Goal: Information Seeking & Learning: Check status

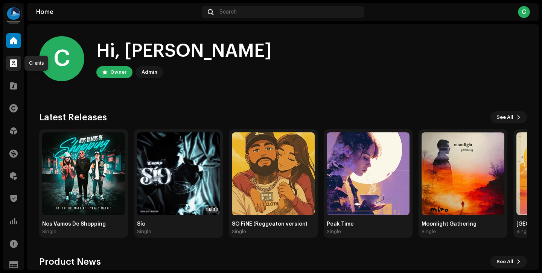
click at [10, 61] on span at bounding box center [14, 63] width 8 height 6
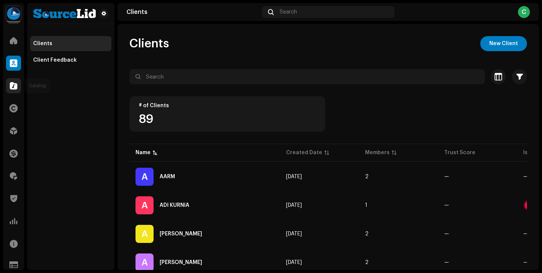
click at [16, 89] on span at bounding box center [14, 86] width 8 height 6
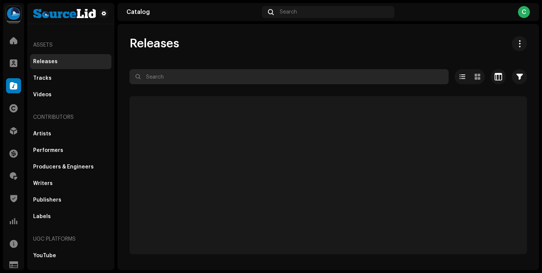
click at [215, 81] on input "text" at bounding box center [288, 76] width 319 height 15
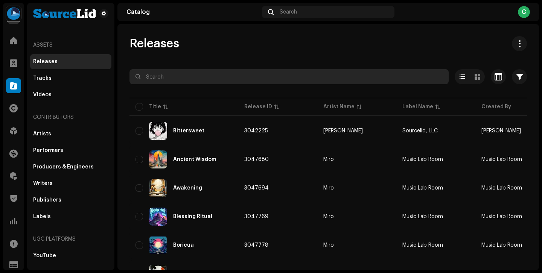
type input "e"
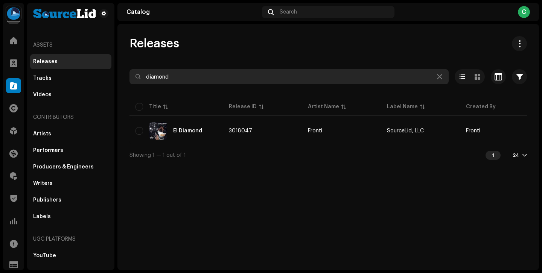
type input "diamond"
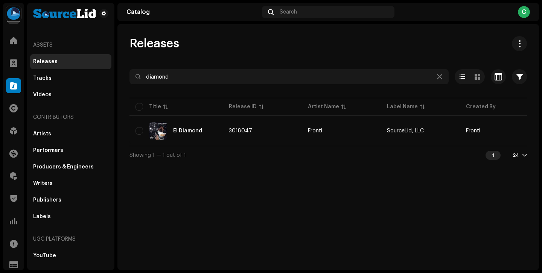
click at [223, 135] on td "3018047" at bounding box center [262, 130] width 79 height 27
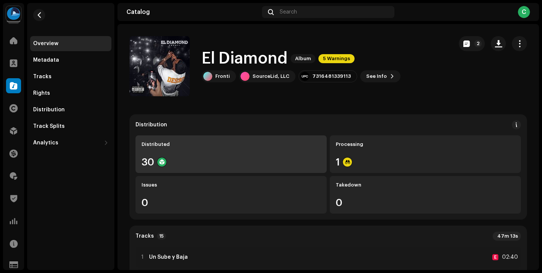
click at [244, 149] on div "Distributed 30" at bounding box center [230, 154] width 191 height 38
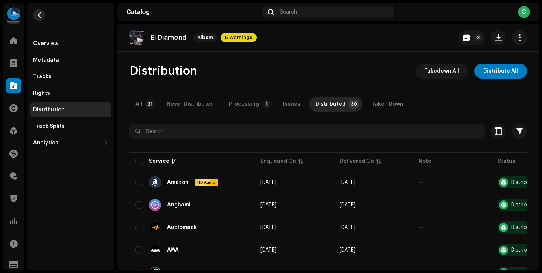
click at [42, 19] on button "button" at bounding box center [39, 15] width 12 height 12
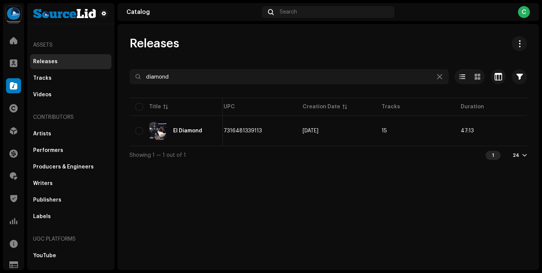
scroll to position [0, 328]
click at [83, 73] on div "Tracks" at bounding box center [70, 78] width 81 height 15
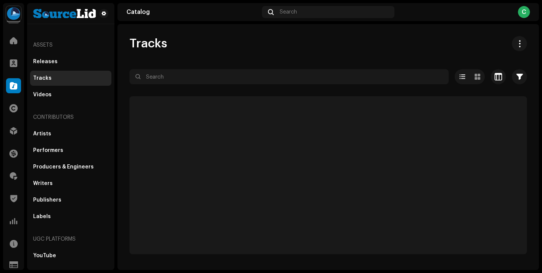
click at [79, 86] on div "Releases Tracks Videos" at bounding box center [70, 78] width 81 height 48
click at [78, 96] on div "Videos" at bounding box center [70, 95] width 75 height 6
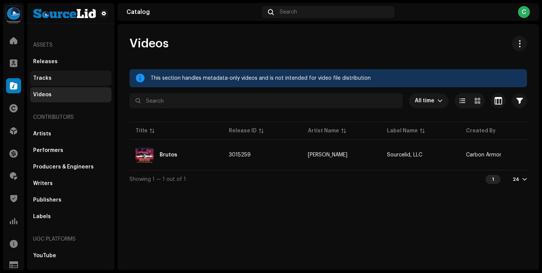
click at [86, 73] on div "Tracks" at bounding box center [70, 78] width 81 height 15
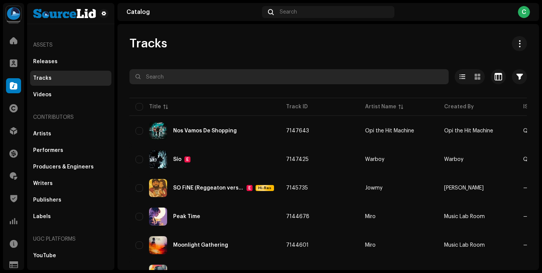
click at [299, 73] on input "text" at bounding box center [288, 76] width 319 height 15
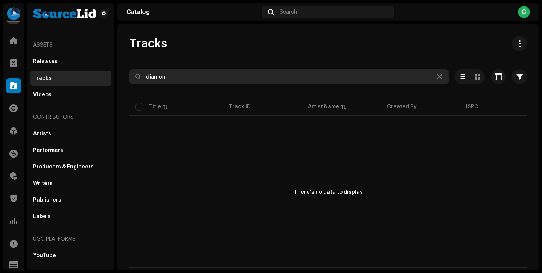
type input "diamond"
click at [176, 79] on input "diamond" at bounding box center [288, 76] width 319 height 15
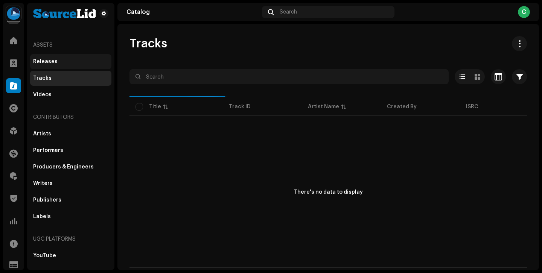
click at [86, 61] on div "Releases" at bounding box center [70, 62] width 75 height 6
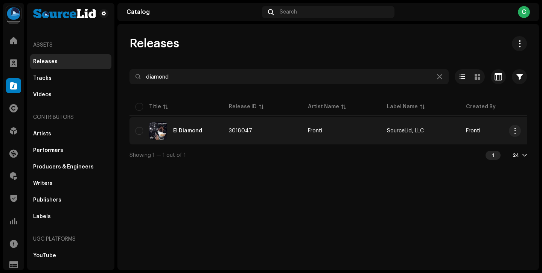
click at [193, 133] on div "El Diamond" at bounding box center [175, 131] width 81 height 18
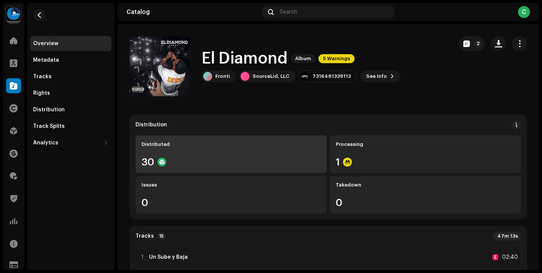
click at [208, 158] on div "30" at bounding box center [230, 162] width 179 height 10
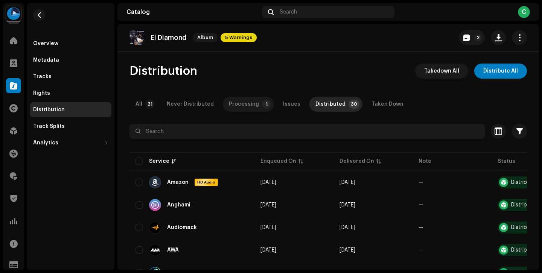
click at [252, 110] on div "Processing" at bounding box center [244, 104] width 30 height 15
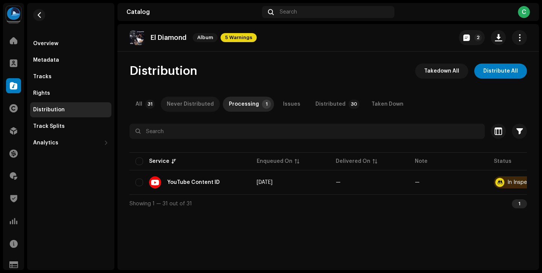
click at [170, 107] on div "Never Distributed" at bounding box center [190, 104] width 47 height 15
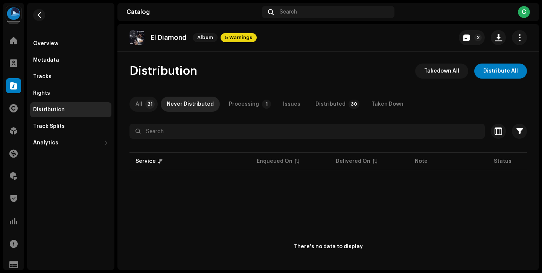
click at [142, 106] on div "All" at bounding box center [138, 104] width 7 height 15
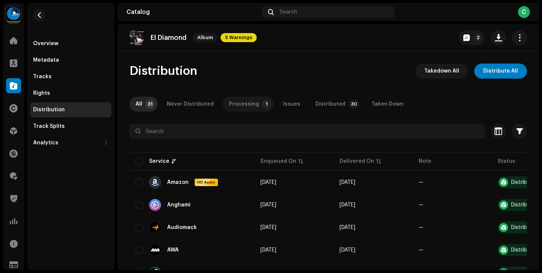
click at [253, 106] on p-tab "Processing 1" at bounding box center [248, 104] width 51 height 15
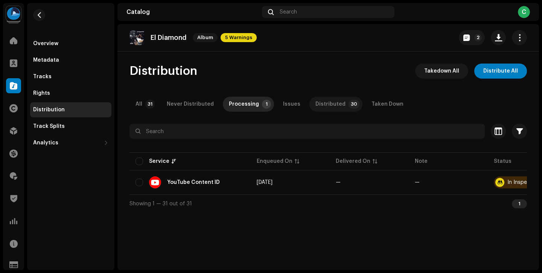
click at [329, 105] on div "Distributed" at bounding box center [330, 104] width 30 height 15
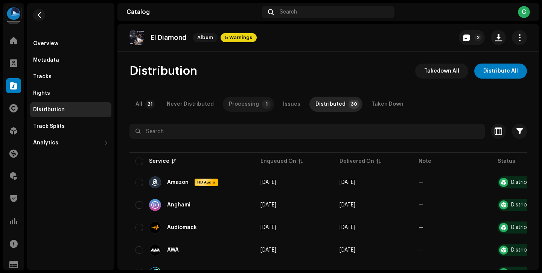
click at [252, 106] on div "Processing" at bounding box center [244, 104] width 30 height 15
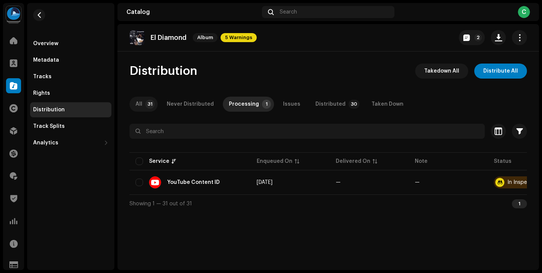
click at [141, 100] on div "All" at bounding box center [138, 104] width 7 height 15
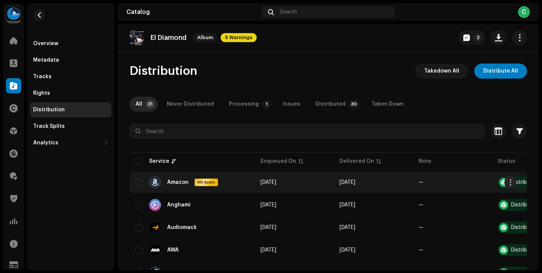
scroll to position [624, 0]
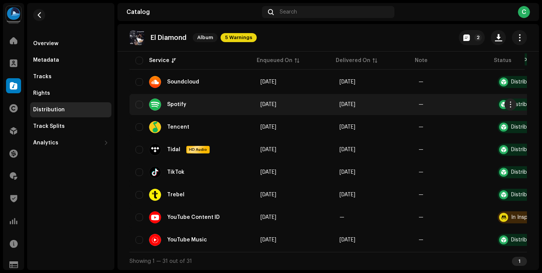
click at [236, 101] on div "Spotify" at bounding box center [191, 105] width 113 height 12
click at [179, 103] on div "Spotify" at bounding box center [176, 104] width 19 height 5
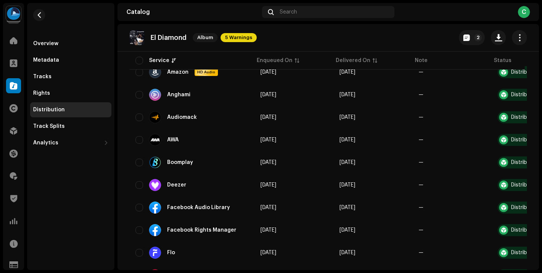
scroll to position [0, 0]
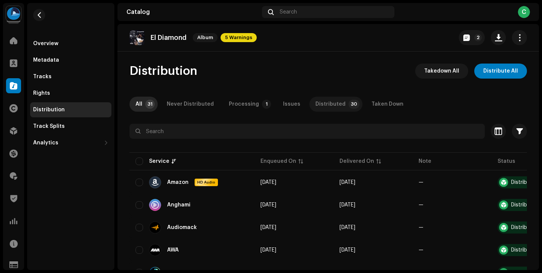
click at [309, 108] on p-tab "Distributed 30" at bounding box center [335, 104] width 53 height 15
click at [140, 108] on div "All" at bounding box center [138, 104] width 7 height 15
click at [70, 71] on div "Tracks" at bounding box center [70, 76] width 81 height 15
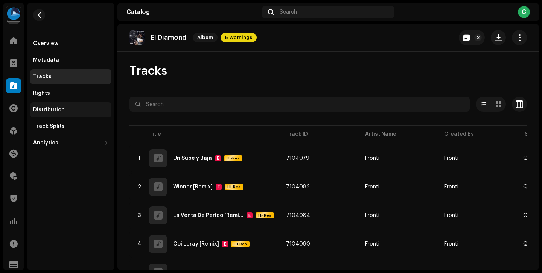
click at [90, 111] on div "Distribution" at bounding box center [70, 110] width 75 height 6
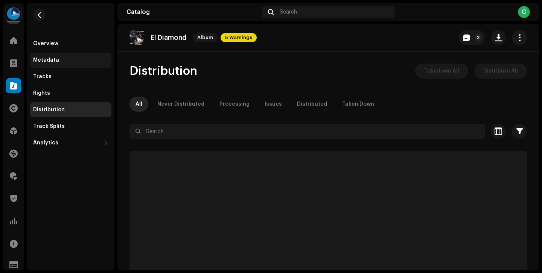
click at [72, 54] on div "Metadata" at bounding box center [70, 60] width 81 height 15
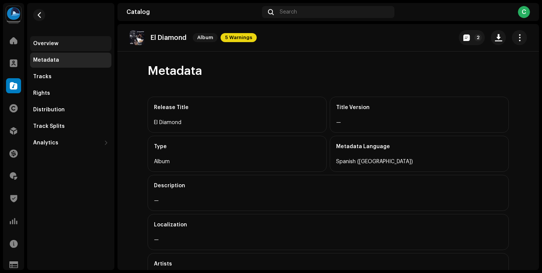
click at [71, 44] on div "Overview" at bounding box center [70, 44] width 75 height 6
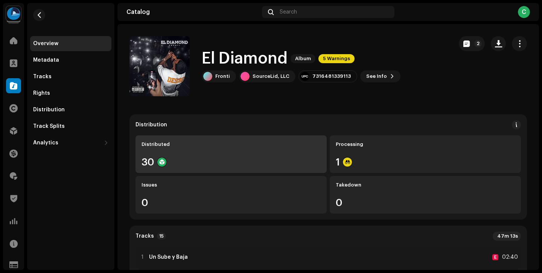
click at [238, 164] on div "30" at bounding box center [230, 162] width 179 height 10
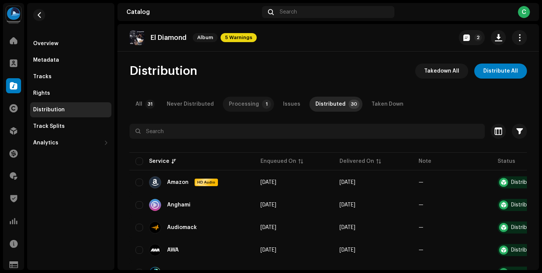
click at [239, 102] on div "Processing" at bounding box center [244, 104] width 30 height 15
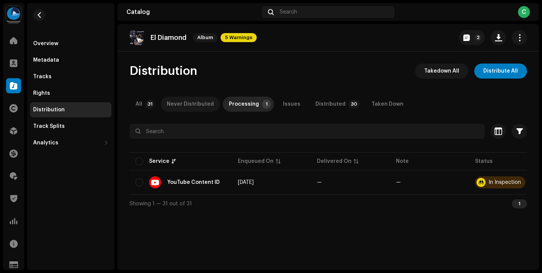
click at [194, 108] on div "Never Distributed" at bounding box center [190, 104] width 47 height 15
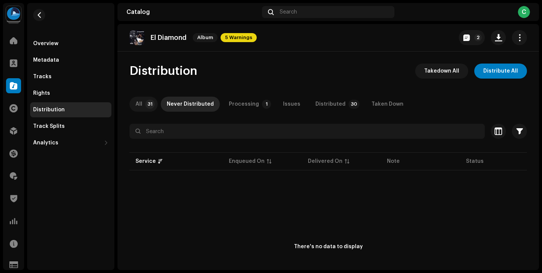
click at [141, 107] on div "All" at bounding box center [138, 104] width 7 height 15
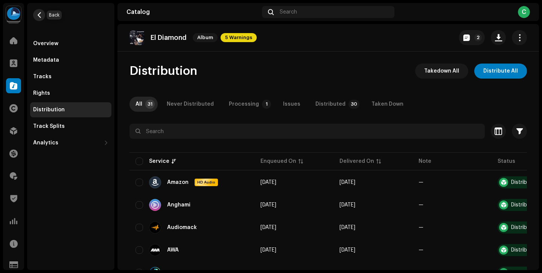
click at [37, 11] on button "button" at bounding box center [39, 15] width 12 height 12
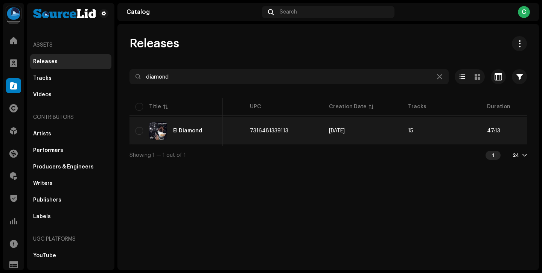
scroll to position [0, 328]
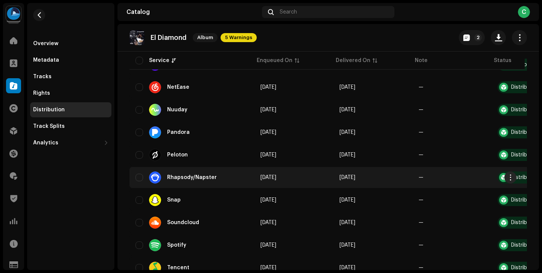
scroll to position [624, 0]
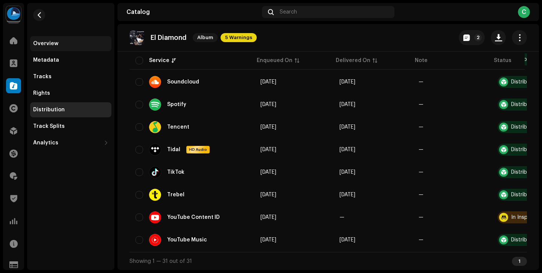
click at [48, 44] on div "Overview" at bounding box center [45, 44] width 25 height 6
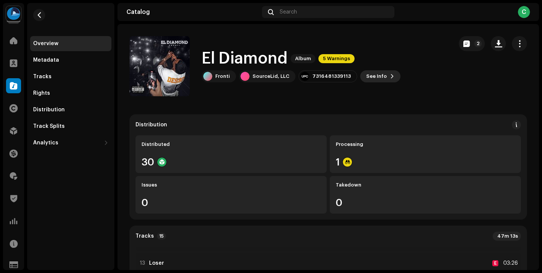
click at [370, 76] on span "See Info" at bounding box center [376, 76] width 21 height 15
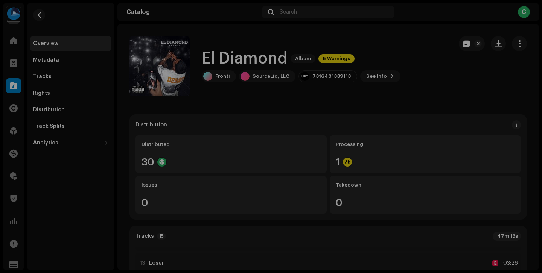
click at [443, 60] on div "El Diamond 3018047 Metadata Distribution Metadata Language Spanish ([GEOGRAPHIC…" at bounding box center [271, 136] width 542 height 273
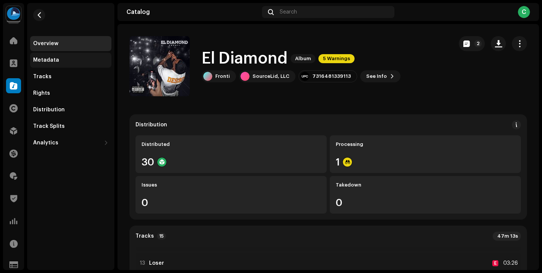
click at [91, 61] on div "Metadata" at bounding box center [70, 60] width 75 height 6
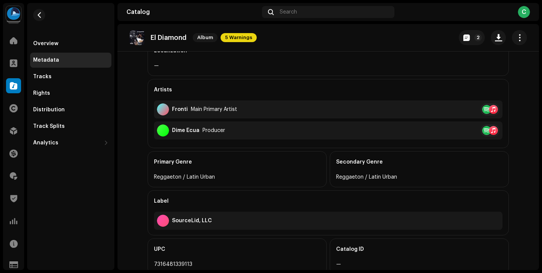
scroll to position [140, 0]
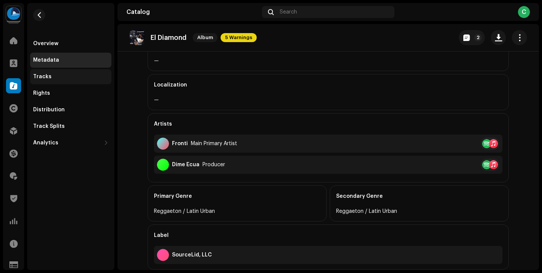
click at [80, 80] on div "Tracks" at bounding box center [70, 76] width 81 height 15
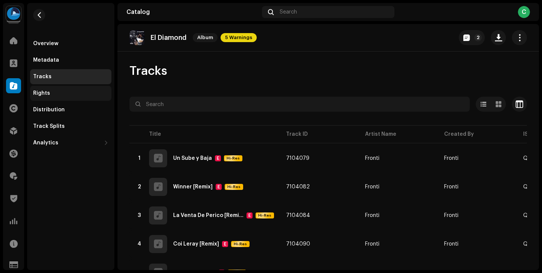
click at [79, 100] on div "Rights" at bounding box center [70, 93] width 81 height 15
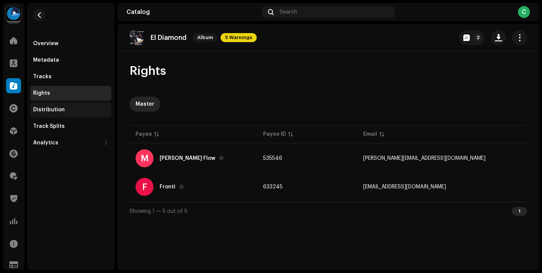
click at [69, 111] on div "Distribution" at bounding box center [70, 110] width 75 height 6
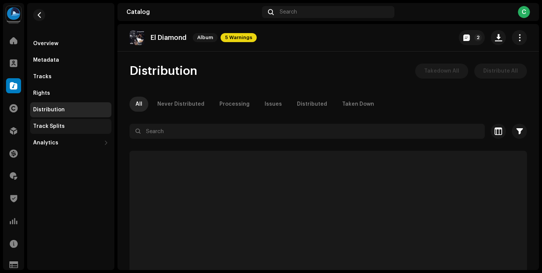
click at [78, 127] on div "Track Splits" at bounding box center [70, 126] width 75 height 6
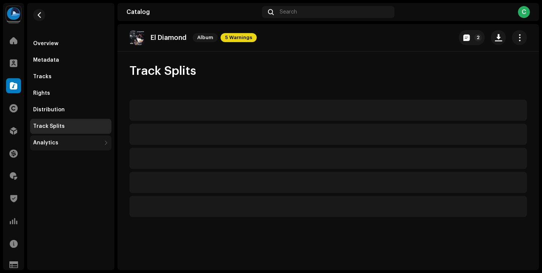
click at [77, 140] on div "Analytics" at bounding box center [67, 143] width 68 height 6
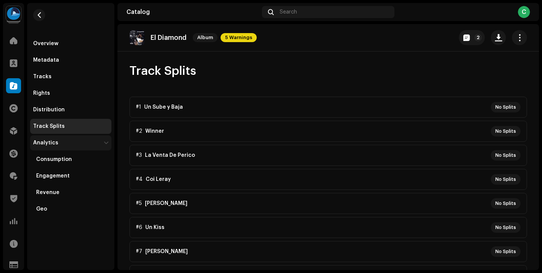
click at [99, 146] on div "Analytics" at bounding box center [67, 143] width 68 height 6
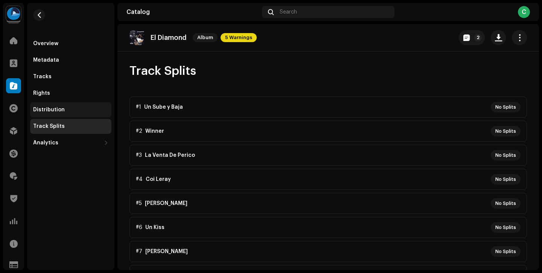
click at [53, 108] on div "Distribution" at bounding box center [49, 110] width 32 height 6
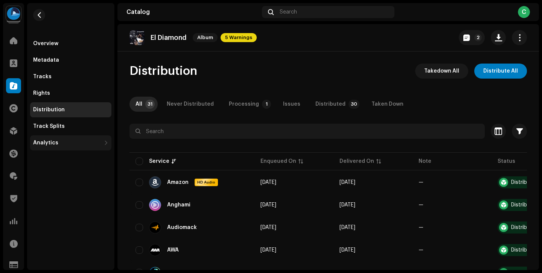
click at [73, 145] on div "Analytics" at bounding box center [67, 143] width 68 height 6
click at [65, 62] on div "Metadata" at bounding box center [70, 60] width 75 height 6
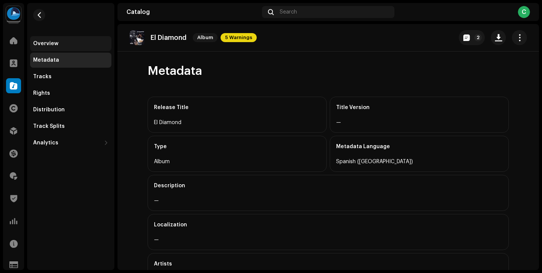
click at [66, 39] on div "Overview" at bounding box center [70, 43] width 81 height 15
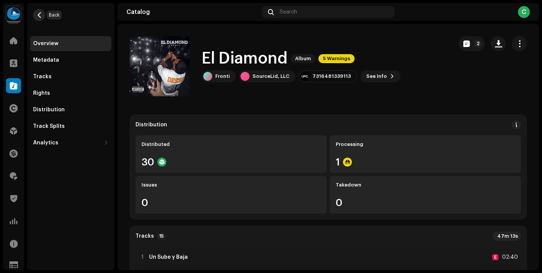
click at [39, 15] on span "button" at bounding box center [39, 15] width 6 height 6
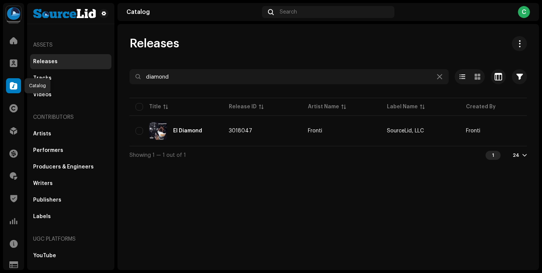
click at [14, 85] on span at bounding box center [14, 86] width 8 height 6
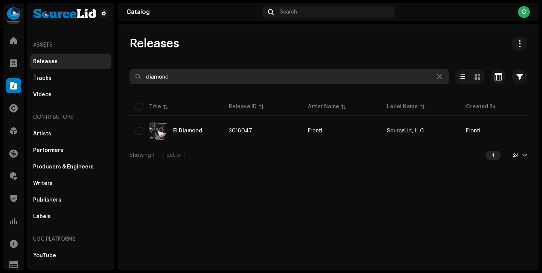
click at [182, 76] on input "diamond" at bounding box center [288, 76] width 319 height 15
click at [156, 75] on input "diamond" at bounding box center [288, 76] width 319 height 15
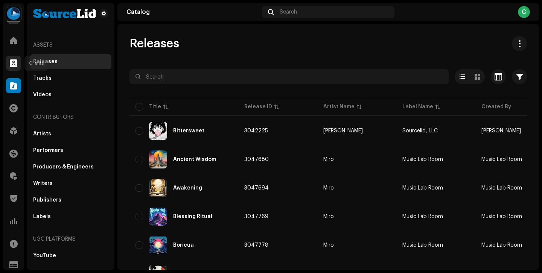
click at [14, 64] on span at bounding box center [14, 63] width 8 height 6
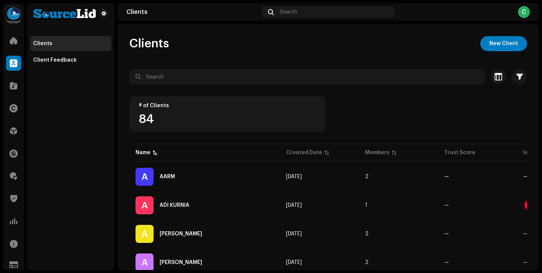
click at [14, 64] on span at bounding box center [14, 63] width 8 height 6
click at [16, 45] on div at bounding box center [13, 40] width 15 height 15
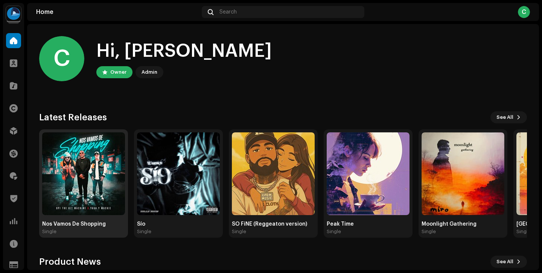
click at [96, 196] on img at bounding box center [83, 173] width 83 height 83
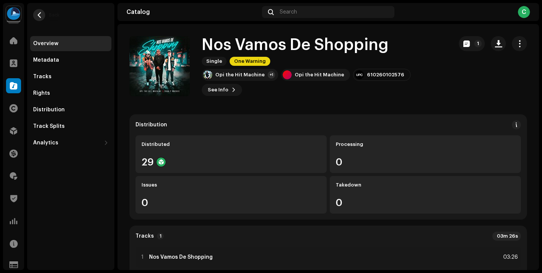
click at [37, 14] on span "button" at bounding box center [39, 15] width 6 height 6
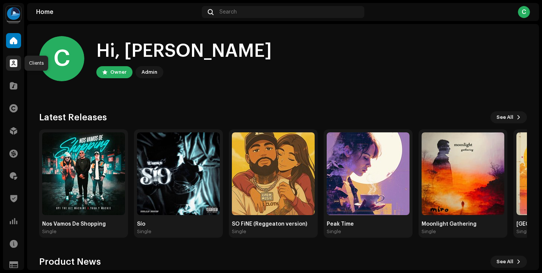
click at [14, 62] on span at bounding box center [14, 63] width 8 height 6
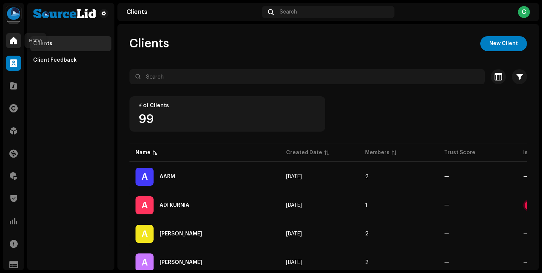
click at [16, 46] on div at bounding box center [13, 40] width 15 height 15
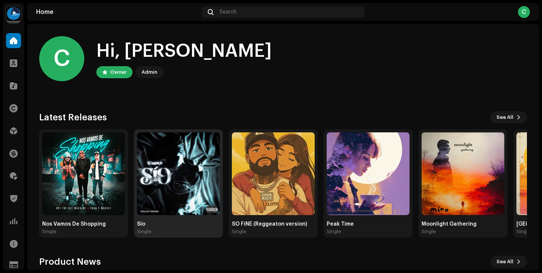
click at [194, 191] on img at bounding box center [178, 173] width 83 height 83
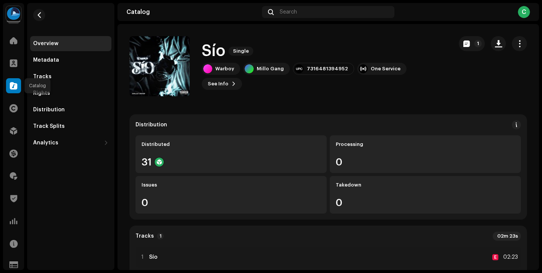
click at [14, 79] on div at bounding box center [13, 85] width 15 height 15
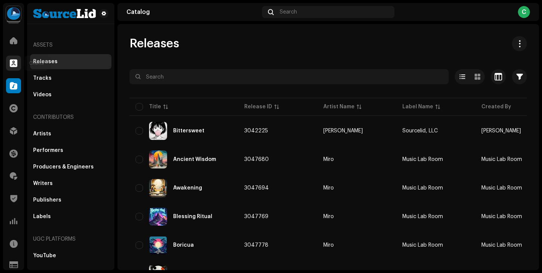
click at [14, 63] on span at bounding box center [14, 63] width 8 height 6
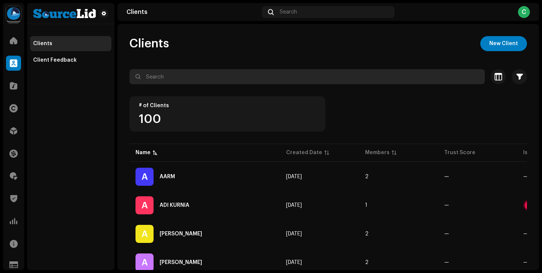
click at [167, 72] on input "text" at bounding box center [306, 76] width 355 height 15
type input "fronti"
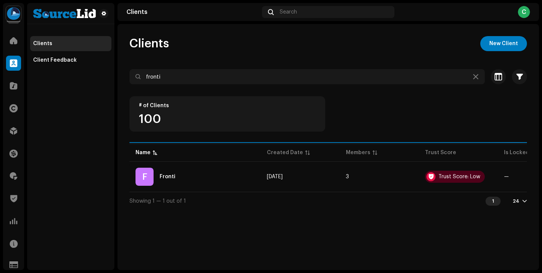
click at [214, 169] on div "F Fronti" at bounding box center [194, 177] width 119 height 18
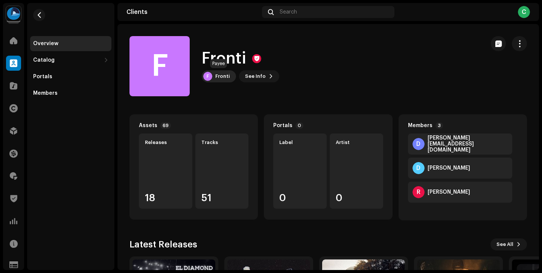
click at [226, 78] on div "Fronti" at bounding box center [222, 76] width 15 height 6
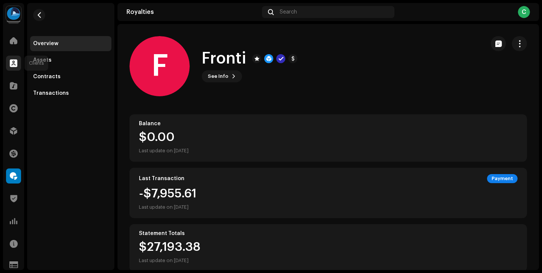
click at [14, 69] on div at bounding box center [13, 63] width 15 height 15
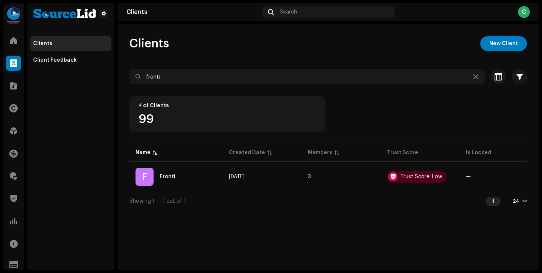
click at [183, 191] on table "Name Created Date Members Trust Score Is Locked # of Notes F Fronti [DATE] 3 Tr…" at bounding box center [373, 167] width 488 height 50
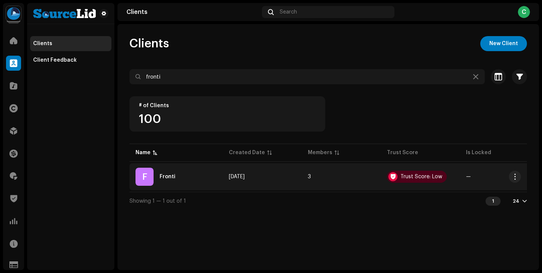
click at [194, 177] on div "F Fronti" at bounding box center [175, 177] width 81 height 18
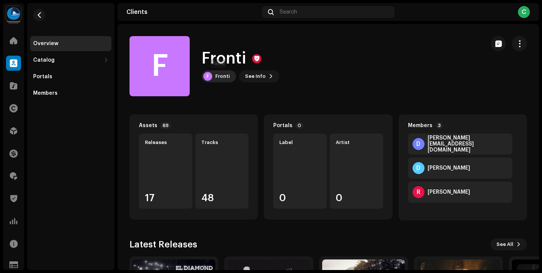
click at [224, 76] on div "Fronti" at bounding box center [222, 76] width 15 height 6
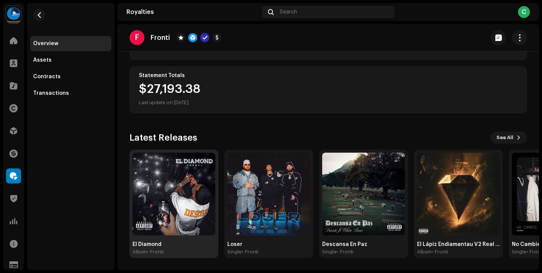
click at [162, 215] on img at bounding box center [173, 194] width 83 height 83
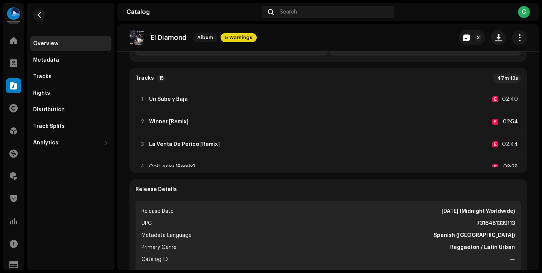
scroll to position [63, 0]
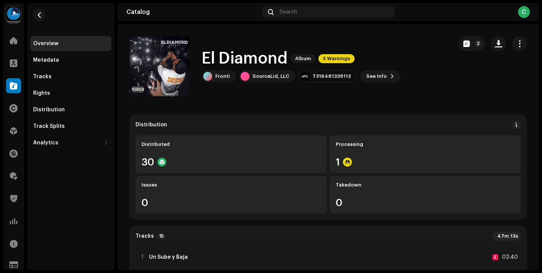
click at [520, 49] on re-m-actions-button at bounding box center [518, 43] width 15 height 15
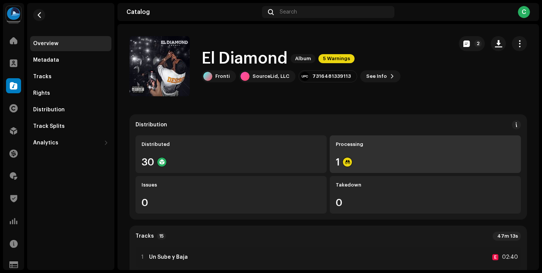
click at [434, 167] on div "Processing 1" at bounding box center [424, 154] width 191 height 38
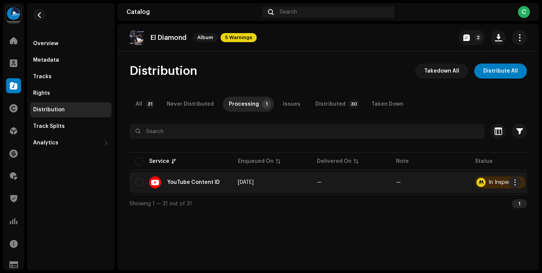
scroll to position [0, 16]
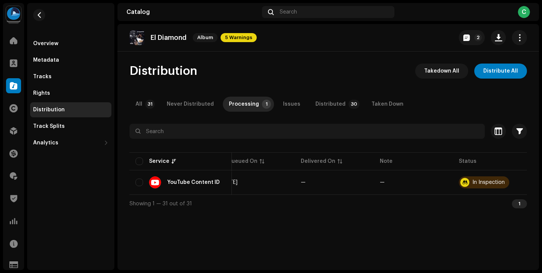
click at [16, 141] on div "Home Clients Catalog Rights Distribution Finance Royalties Trust & Safety Analy…" at bounding box center [13, 131] width 21 height 202
click at [18, 127] on div at bounding box center [13, 130] width 15 height 15
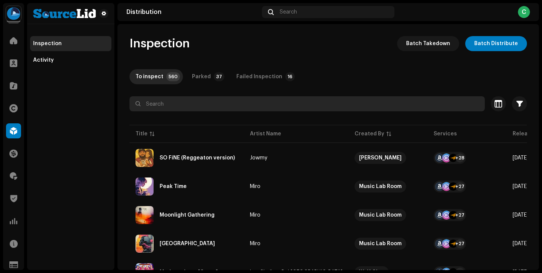
click at [231, 100] on input "text" at bounding box center [306, 103] width 355 height 15
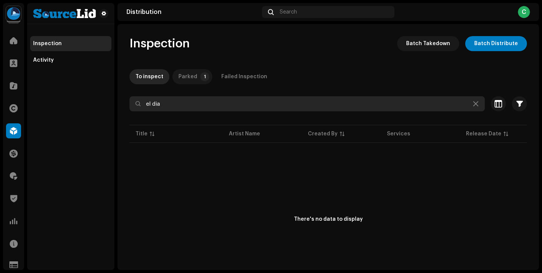
type input "el dia"
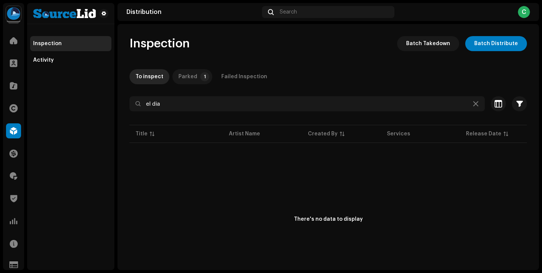
click at [190, 82] on div "Parked" at bounding box center [187, 76] width 19 height 15
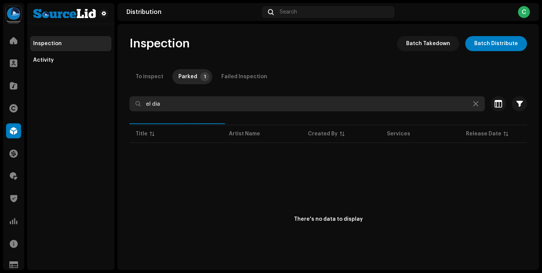
click at [190, 102] on input "el dia" at bounding box center [306, 103] width 355 height 15
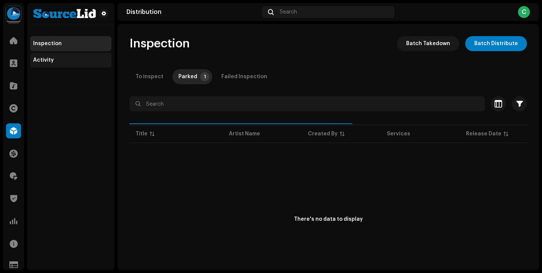
click at [53, 58] on div "Activity" at bounding box center [70, 60] width 75 height 6
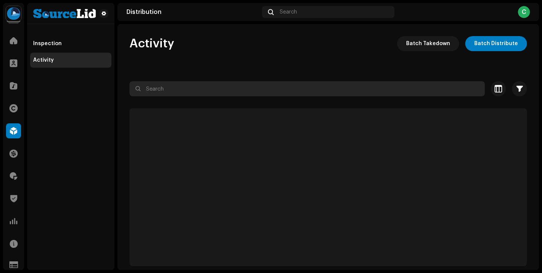
click at [211, 92] on input "text" at bounding box center [306, 88] width 355 height 15
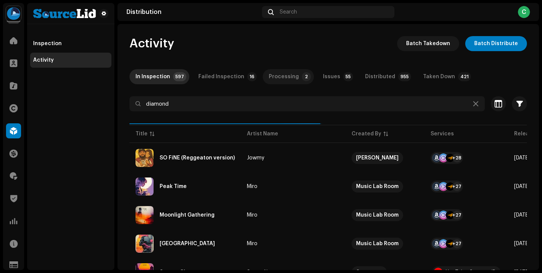
click at [293, 76] on p-tab "Processing 2" at bounding box center [287, 76] width 51 height 15
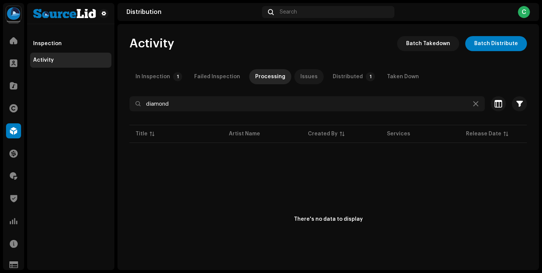
click at [294, 77] on p-tab "Issues" at bounding box center [308, 76] width 29 height 15
click at [261, 76] on div "Processing" at bounding box center [270, 76] width 30 height 15
click at [178, 82] on p-tab "In Inspection 1" at bounding box center [157, 76] width 56 height 15
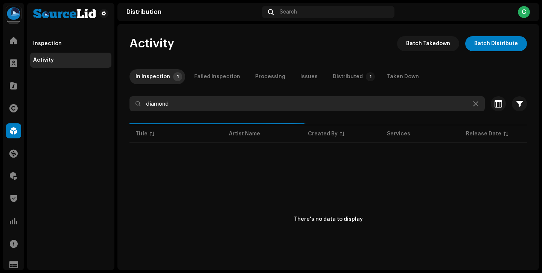
click at [185, 103] on input "diamond" at bounding box center [306, 103] width 355 height 15
type input "d"
type input "fronti"
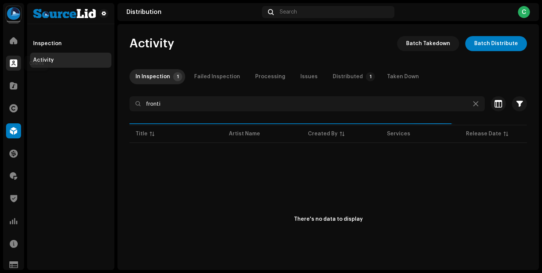
click at [12, 67] on div at bounding box center [13, 63] width 15 height 15
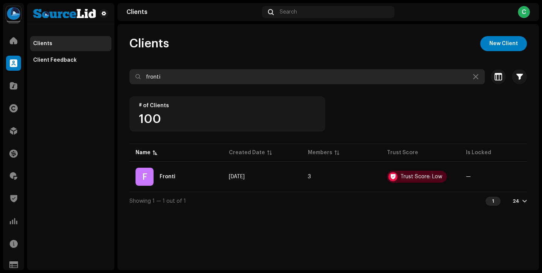
click at [160, 72] on input "fronti" at bounding box center [306, 76] width 355 height 15
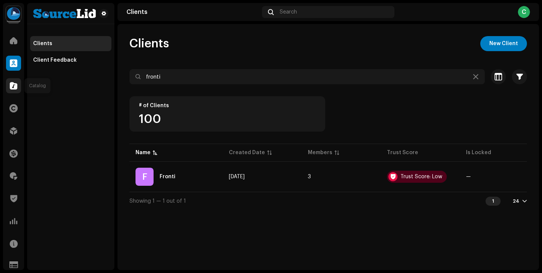
click at [15, 78] on div at bounding box center [13, 85] width 15 height 15
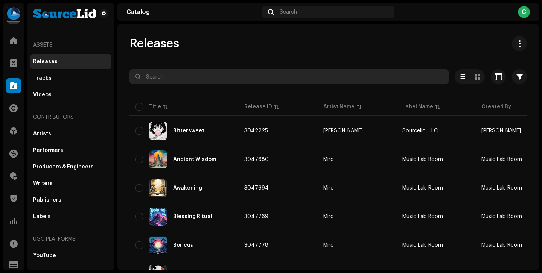
click at [166, 82] on input "text" at bounding box center [288, 76] width 319 height 15
type input "el diamon"
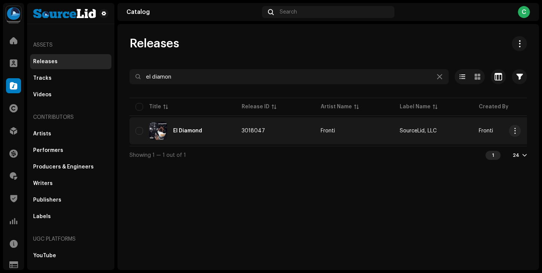
click at [206, 125] on div "El Diamond" at bounding box center [182, 131] width 94 height 18
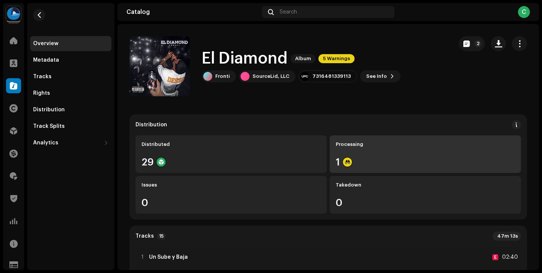
click at [374, 153] on div "Processing 1" at bounding box center [424, 154] width 191 height 38
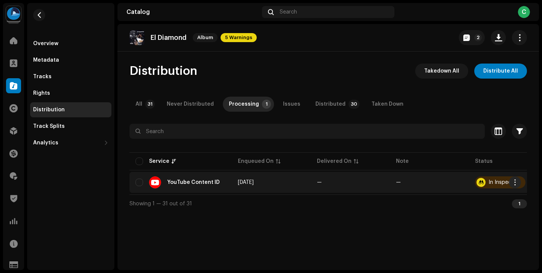
scroll to position [0, 18]
click at [512, 181] on span "button" at bounding box center [515, 182] width 6 height 6
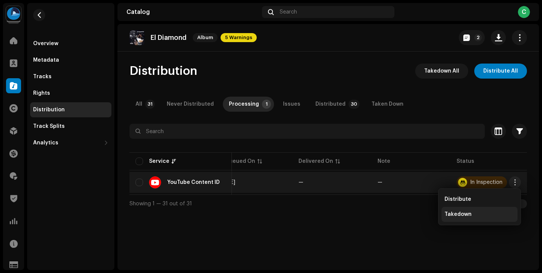
click at [473, 217] on div "Takedown" at bounding box center [479, 214] width 76 height 15
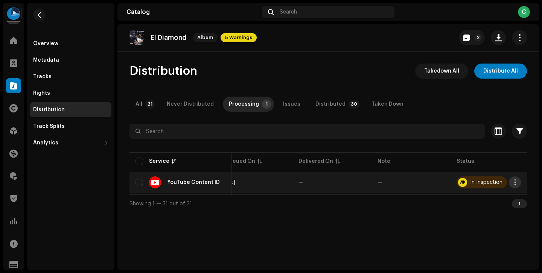
click at [513, 180] on span "button" at bounding box center [515, 182] width 6 height 6
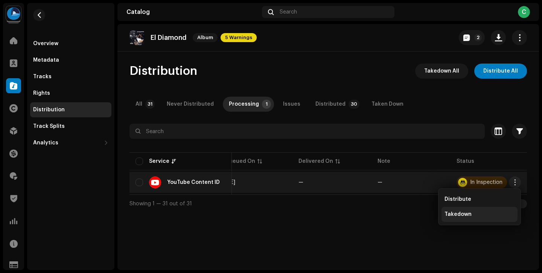
click at [460, 209] on div "Takedown" at bounding box center [479, 214] width 76 height 15
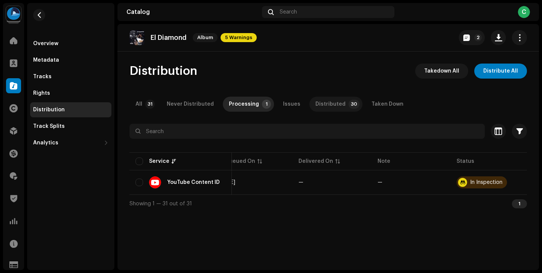
click at [327, 100] on div "Distributed" at bounding box center [330, 104] width 30 height 15
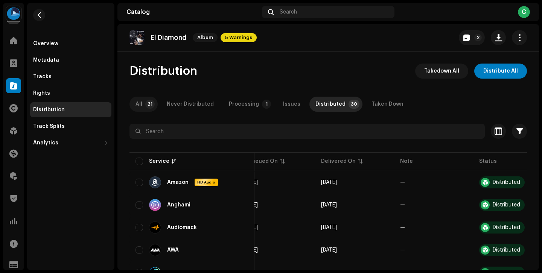
click at [139, 103] on div "All" at bounding box center [138, 104] width 7 height 15
click at [223, 107] on p-tab "Processing 1" at bounding box center [248, 104] width 51 height 15
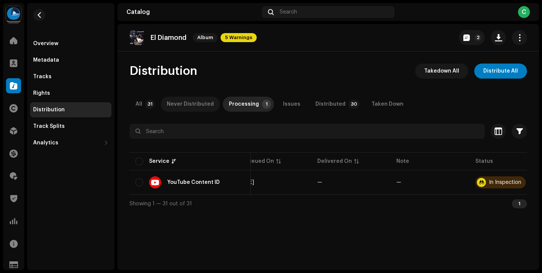
click at [185, 109] on div "Never Distributed" at bounding box center [190, 104] width 47 height 15
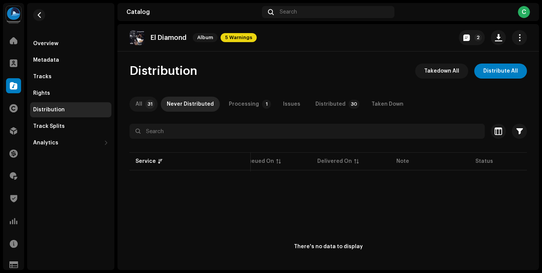
click at [138, 109] on div "All" at bounding box center [138, 104] width 7 height 15
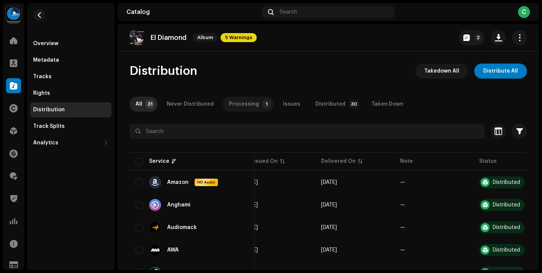
click at [237, 109] on div "Processing" at bounding box center [244, 104] width 30 height 15
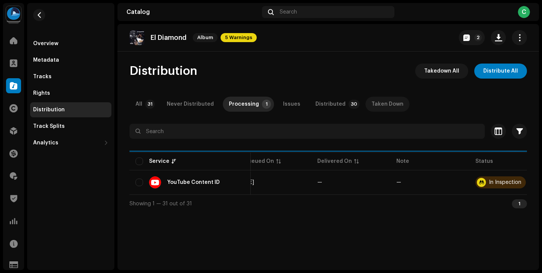
click at [378, 99] on div "Taken Down" at bounding box center [387, 104] width 32 height 15
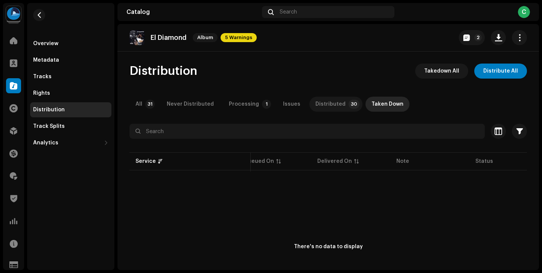
click at [309, 108] on p-tab "Distributed 30" at bounding box center [335, 104] width 53 height 15
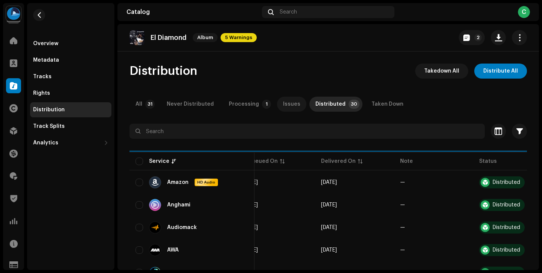
click at [284, 110] on div "Issues" at bounding box center [291, 104] width 17 height 15
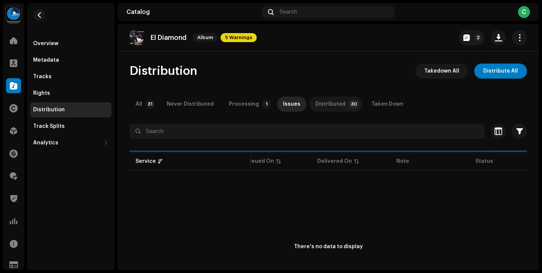
click at [331, 106] on div "Distributed" at bounding box center [330, 104] width 30 height 15
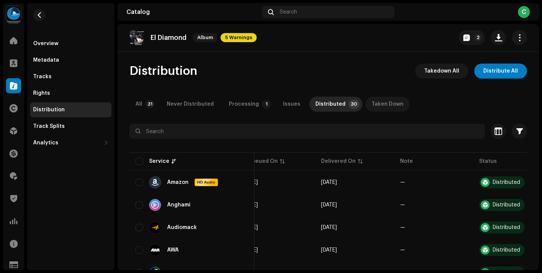
click at [365, 105] on p-tab "Taken Down" at bounding box center [387, 104] width 44 height 15
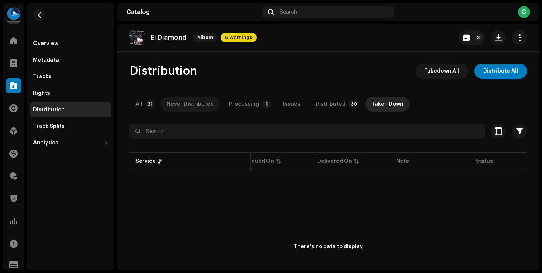
click at [203, 106] on div "Never Distributed" at bounding box center [190, 104] width 47 height 15
click at [129, 105] on p-tab "All 31" at bounding box center [143, 104] width 28 height 15
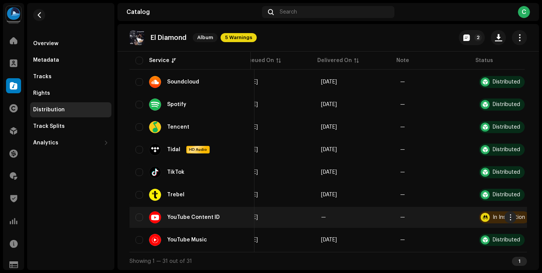
scroll to position [0, 42]
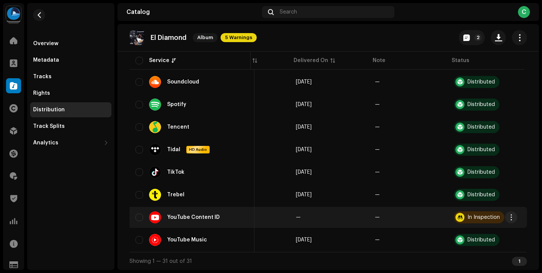
click at [481, 215] on div "In Inspection" at bounding box center [483, 217] width 32 height 5
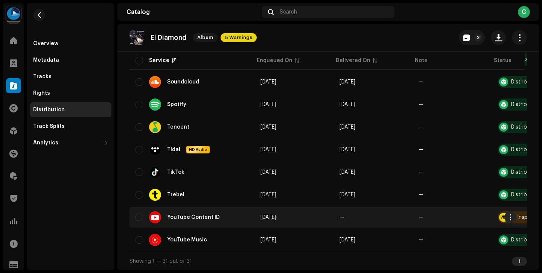
scroll to position [0, 0]
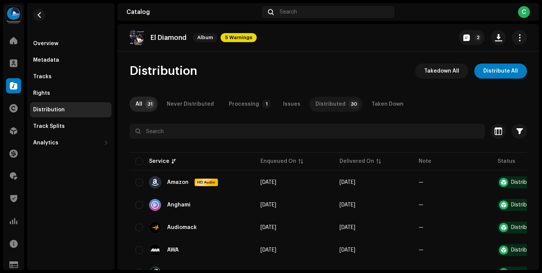
click at [322, 110] on div "Distributed" at bounding box center [330, 104] width 30 height 15
click at [236, 110] on div "Processing" at bounding box center [244, 104] width 30 height 15
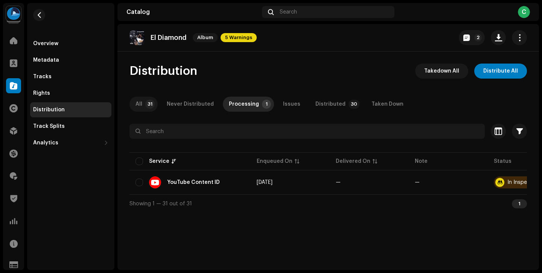
click at [143, 108] on p-tab "All 31" at bounding box center [143, 104] width 28 height 15
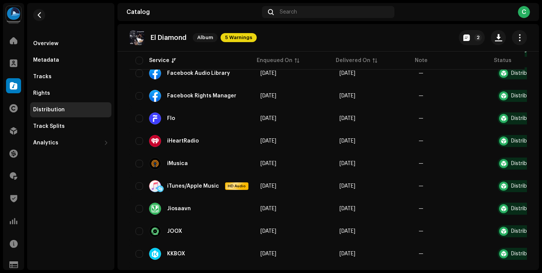
scroll to position [624, 0]
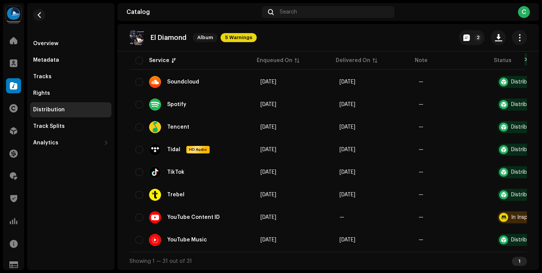
click at [295, 207] on td "[DATE]" at bounding box center [293, 217] width 79 height 21
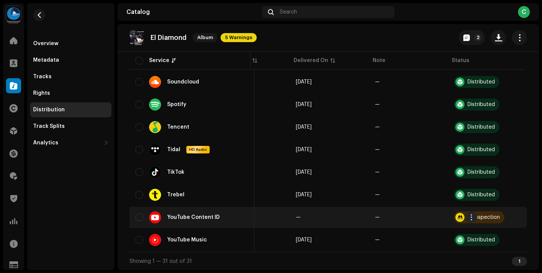
scroll to position [0, 0]
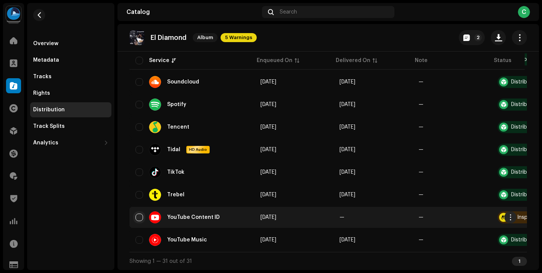
click at [142, 217] on input "checkbox" at bounding box center [139, 218] width 8 height 8
checkbox input "true"
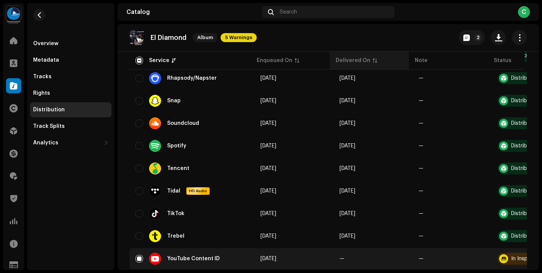
scroll to position [624, 0]
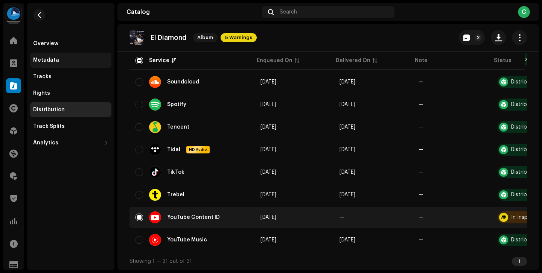
click at [64, 61] on div "Metadata" at bounding box center [70, 60] width 75 height 6
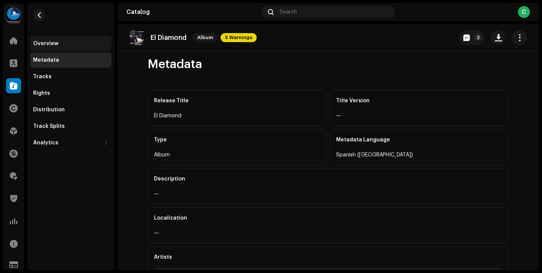
scroll to position [0, 0]
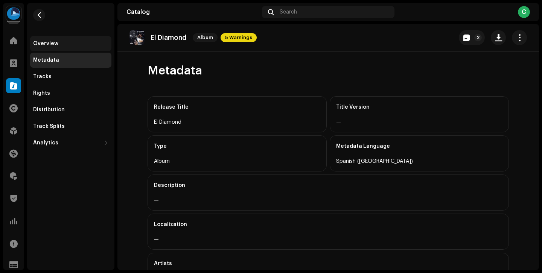
click at [64, 50] on div "Overview" at bounding box center [70, 43] width 81 height 15
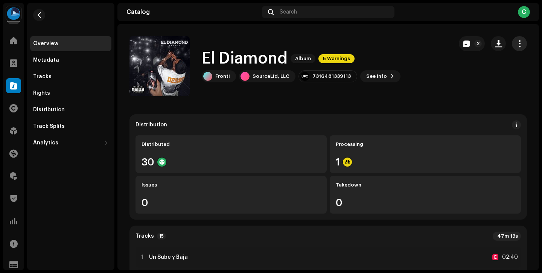
click at [516, 41] on span "button" at bounding box center [519, 44] width 7 height 6
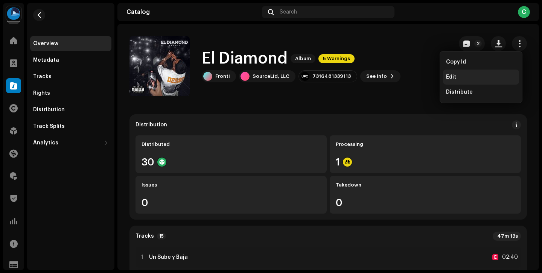
click at [484, 79] on div "Edit" at bounding box center [481, 77] width 70 height 6
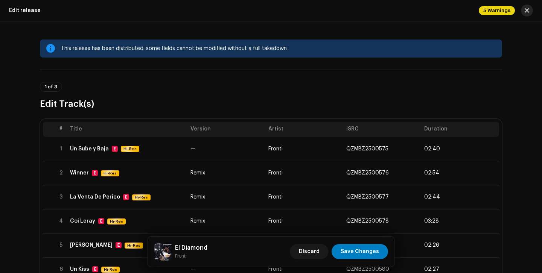
click at [527, 15] on button "button" at bounding box center [526, 11] width 12 height 12
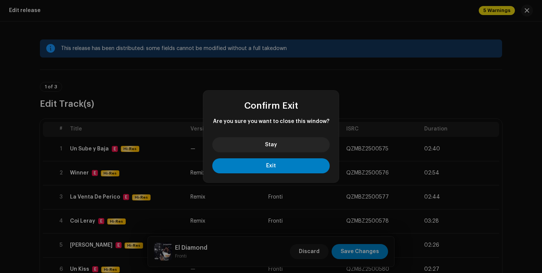
click at [288, 175] on div "Stay Exit" at bounding box center [270, 156] width 135 height 51
click at [268, 168] on button "Exit" at bounding box center [270, 165] width 117 height 15
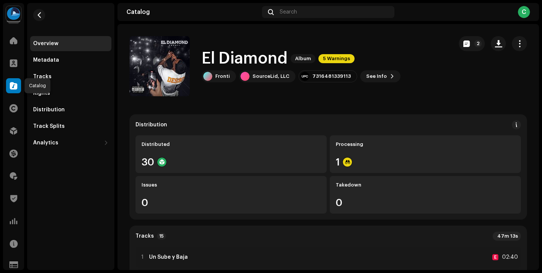
click at [15, 81] on div at bounding box center [13, 85] width 15 height 15
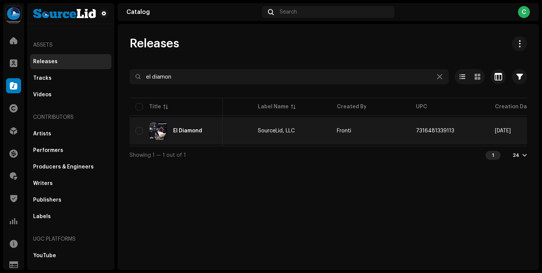
scroll to position [0, 156]
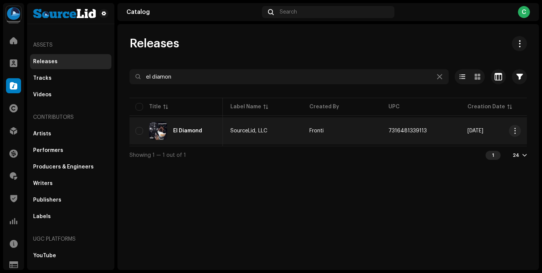
copy span "7316481339113"
drag, startPoint x: 429, startPoint y: 129, endPoint x: 384, endPoint y: 130, distance: 45.2
click at [384, 130] on td "7316481339113" at bounding box center [421, 130] width 79 height 27
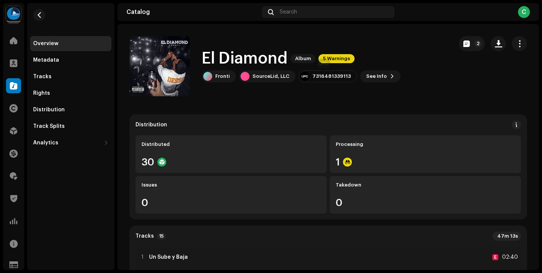
click at [328, 76] on div "7316481339113" at bounding box center [331, 76] width 38 height 6
copy div "7316481339113"
click at [516, 47] on span "button" at bounding box center [519, 44] width 7 height 6
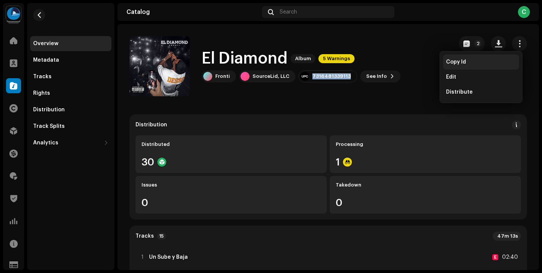
click at [496, 62] on div "Copy Id" at bounding box center [481, 62] width 70 height 6
copy div "7316481339113"
